Goal: Check status: Check status

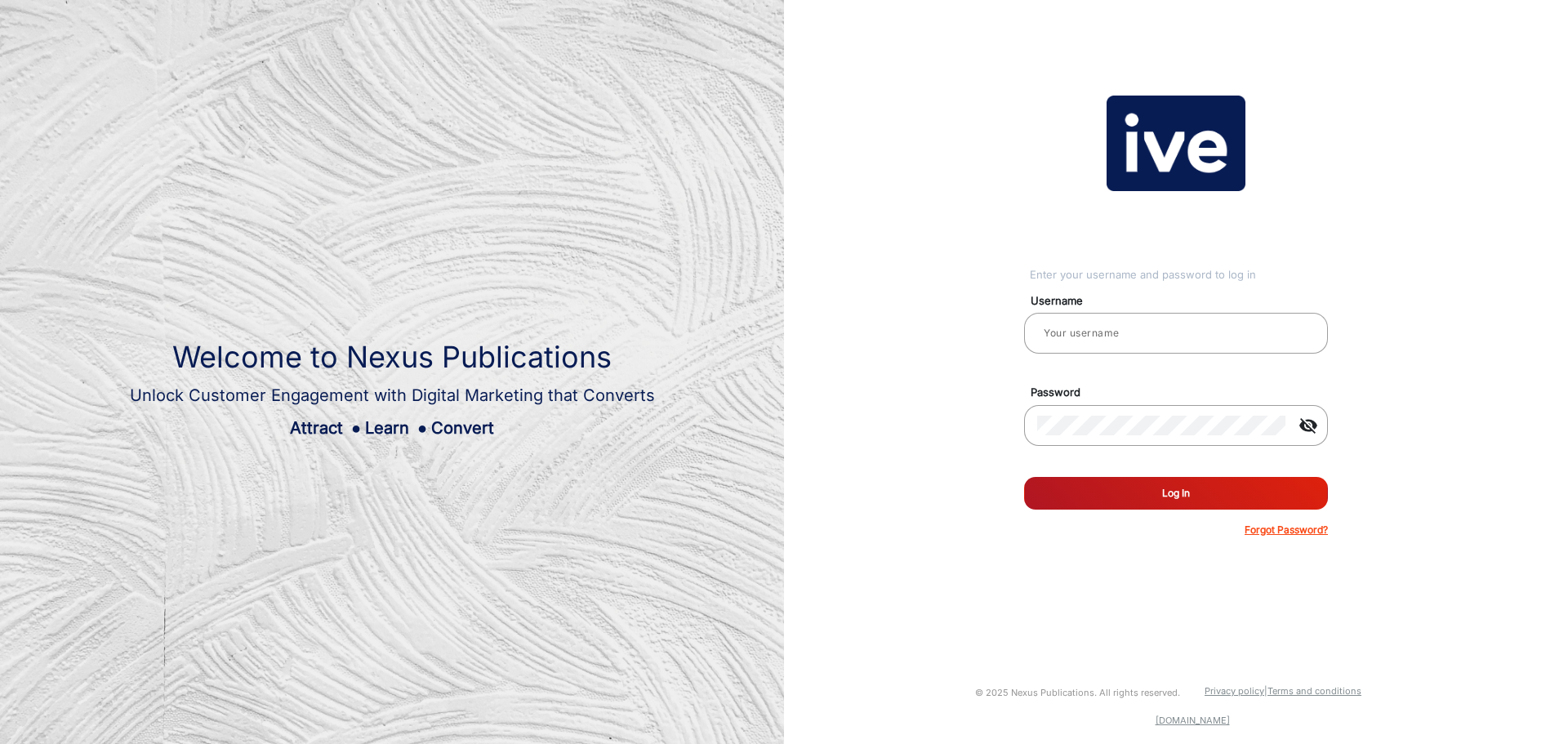
type input "[PERSON_NAME].[PERSON_NAME]"
click at [1125, 491] on button "Log In" at bounding box center [1176, 493] width 304 height 33
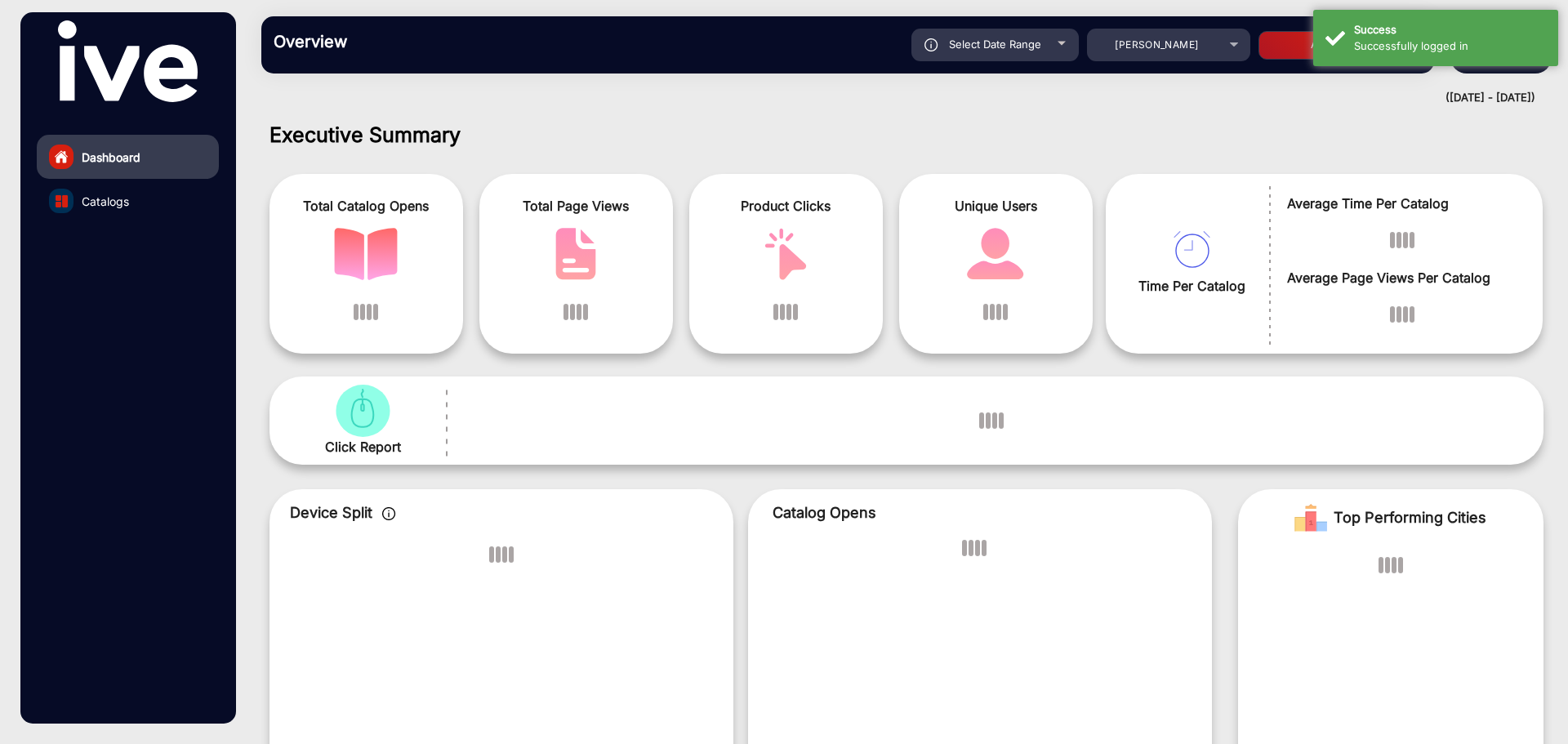
scroll to position [12, 0]
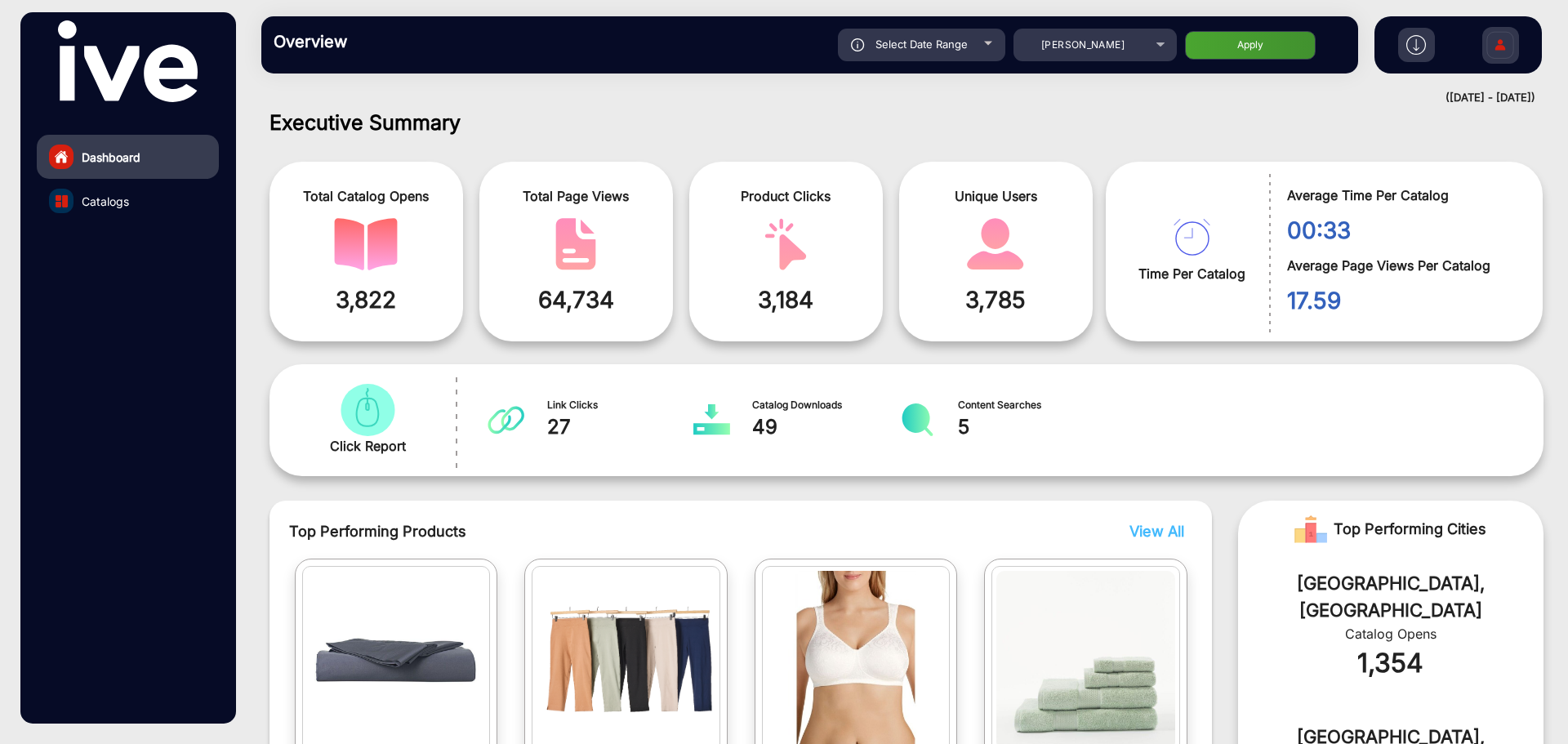
click at [944, 49] on span "Select Date Range" at bounding box center [921, 44] width 92 height 13
type input "[DATE]"
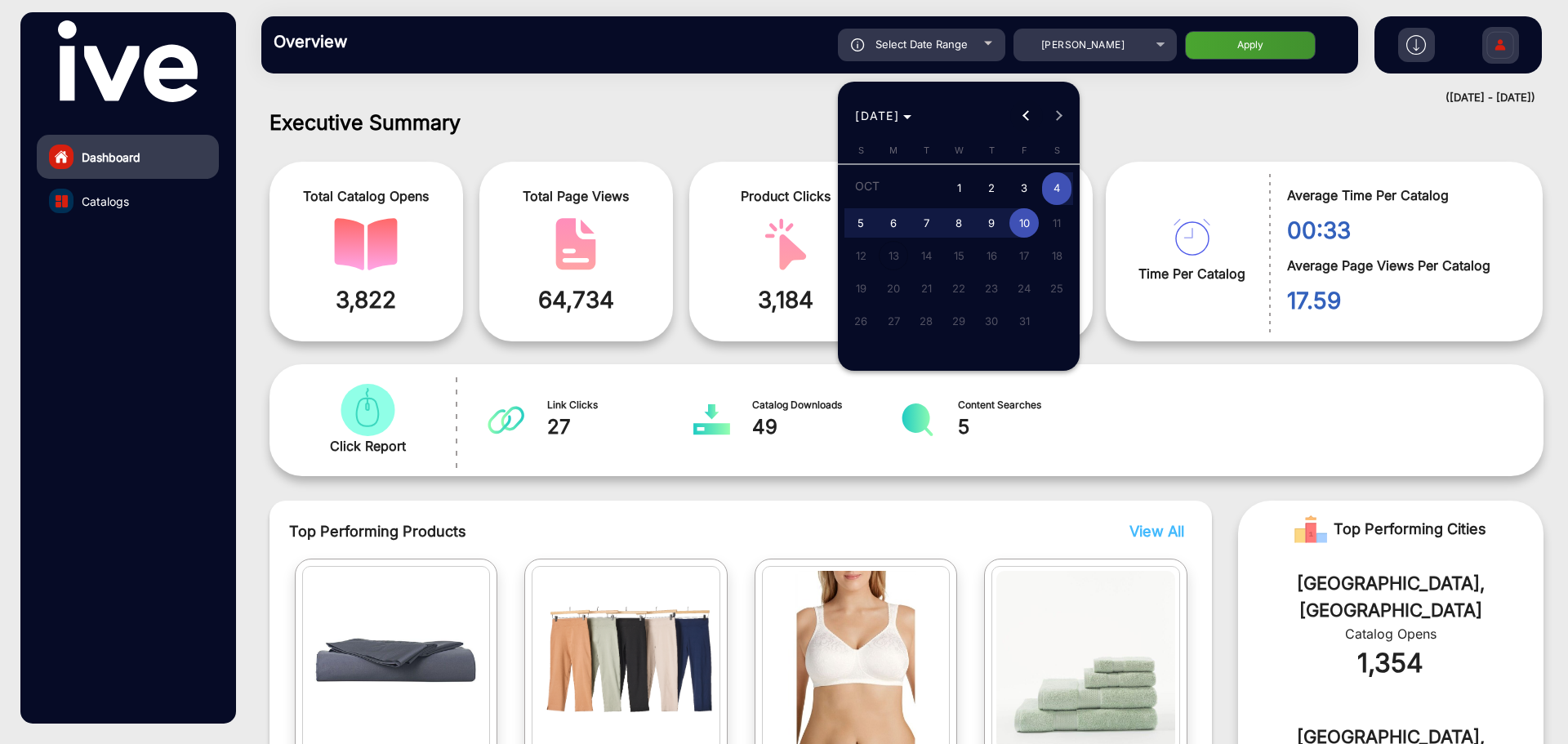
click at [1026, 113] on button "Previous month" at bounding box center [1027, 116] width 33 height 33
click at [1022, 277] on span "19" at bounding box center [1024, 284] width 29 height 29
type input "[DATE]"
click at [1057, 118] on button "Next month" at bounding box center [1059, 116] width 33 height 33
click at [1025, 222] on span "10" at bounding box center [1024, 223] width 29 height 29
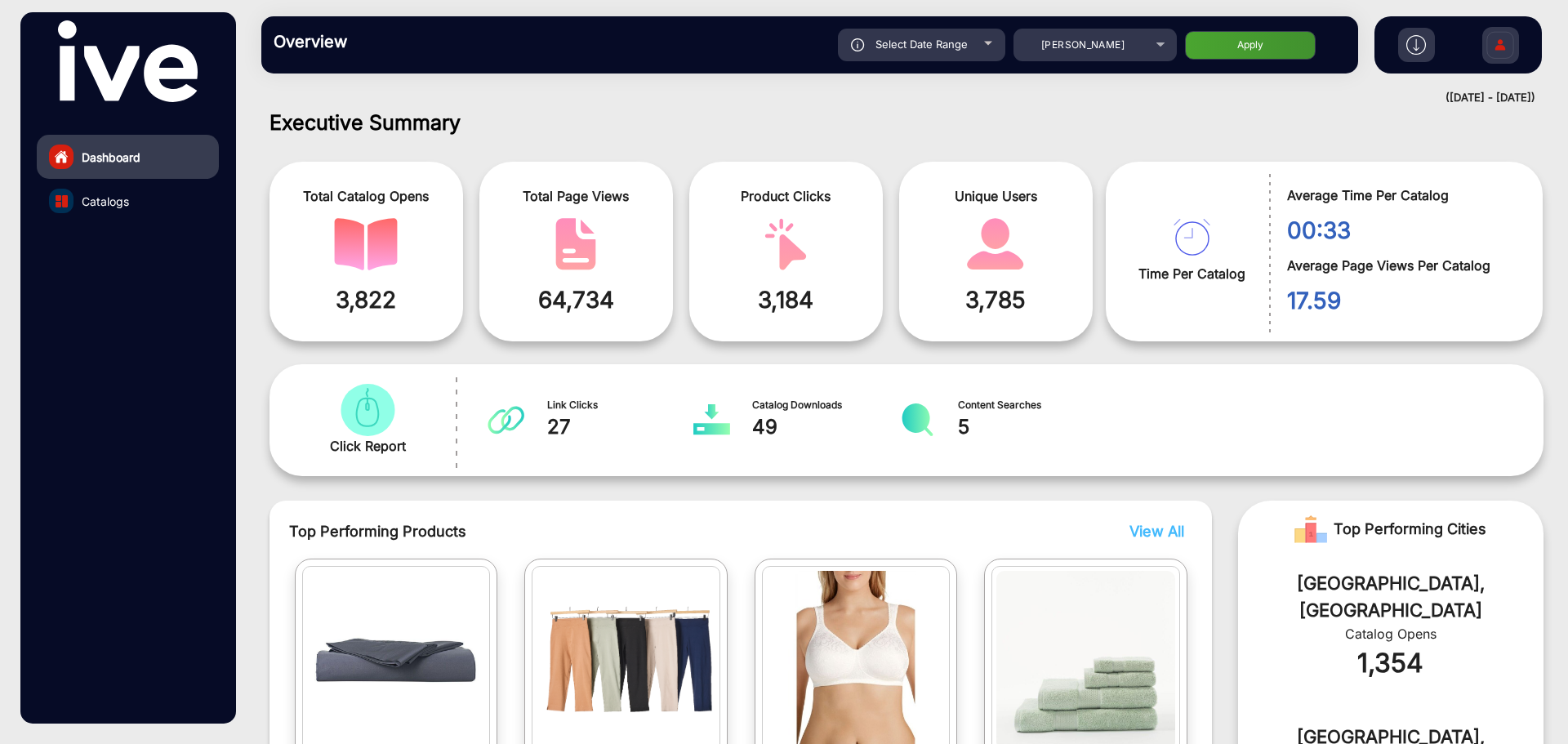
type input "[DATE]"
click at [1280, 50] on button "Apply" at bounding box center [1250, 45] width 131 height 29
type input "[DATE]"
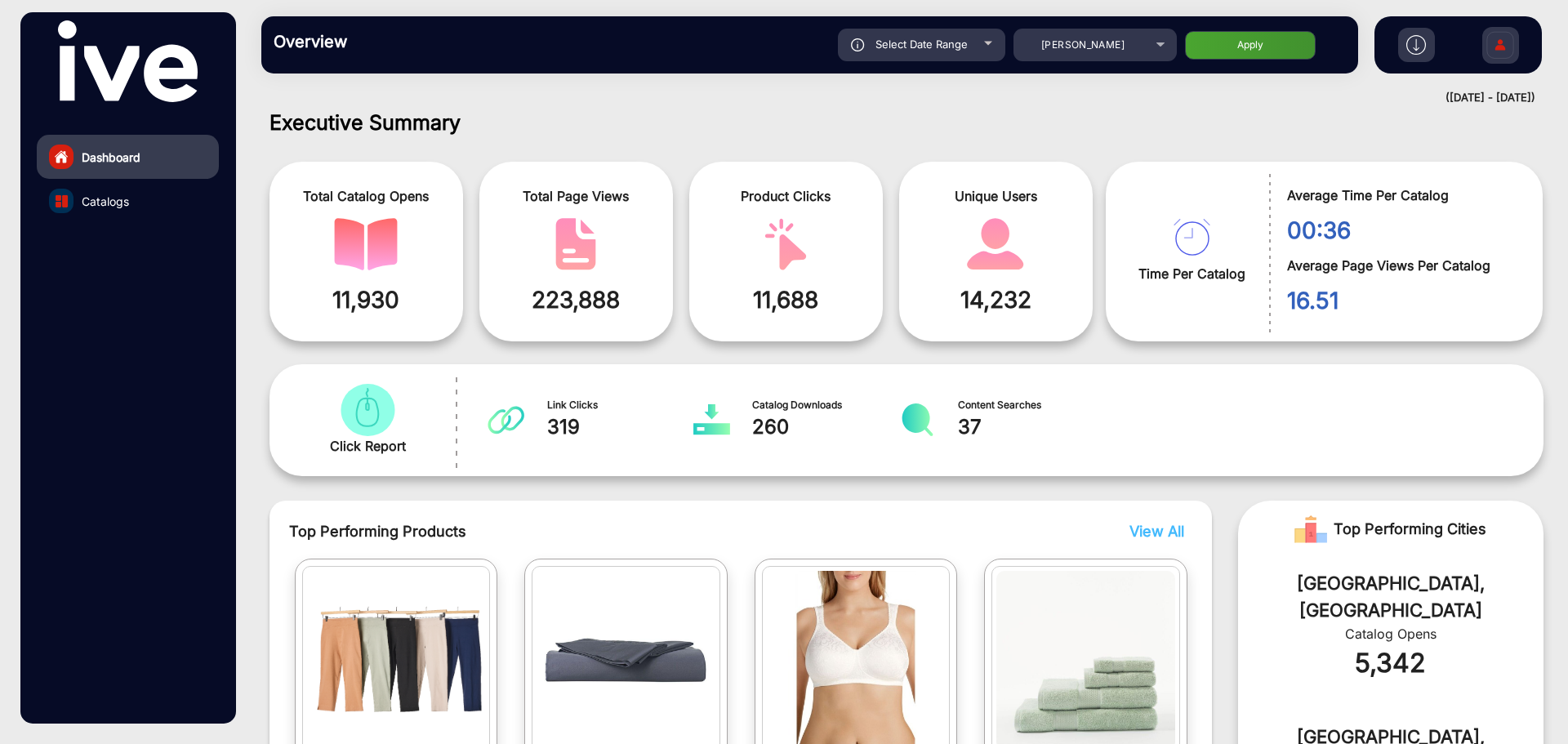
scroll to position [0, 0]
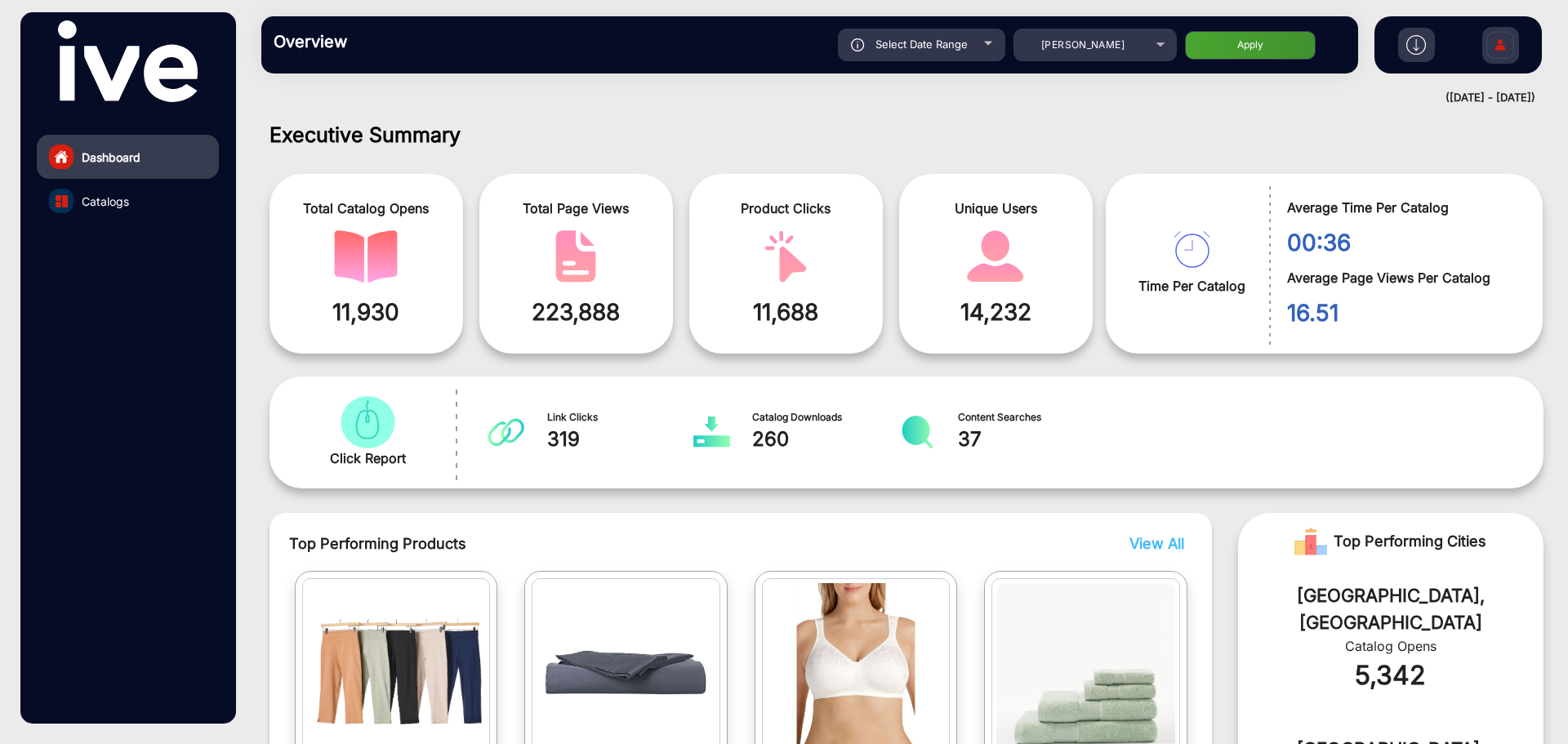
click at [674, 97] on div "([DATE] - [DATE])" at bounding box center [890, 98] width 1291 height 16
